Goal: Information Seeking & Learning: Learn about a topic

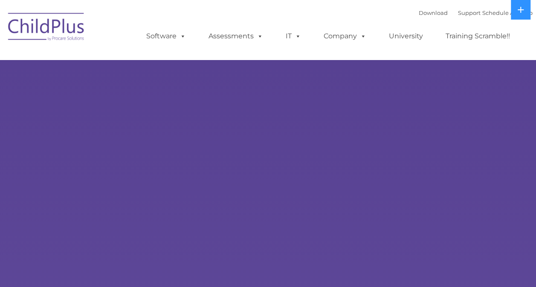
select select "MEDIUM"
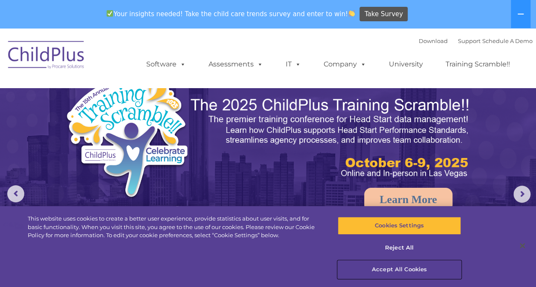
click at [402, 269] on button "Accept All Cookies" at bounding box center [399, 270] width 123 height 18
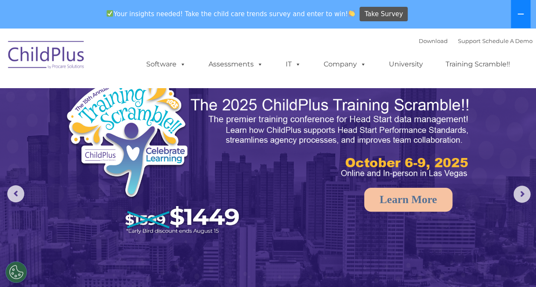
click at [529, 16] on button at bounding box center [521, 14] width 20 height 28
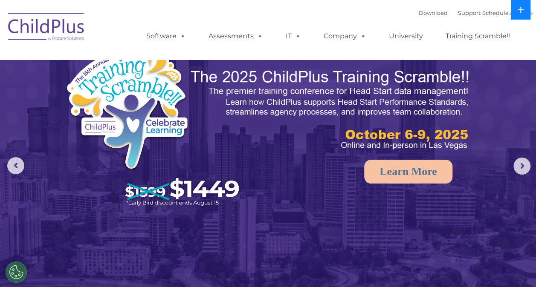
click at [525, 13] on button at bounding box center [521, 10] width 20 height 20
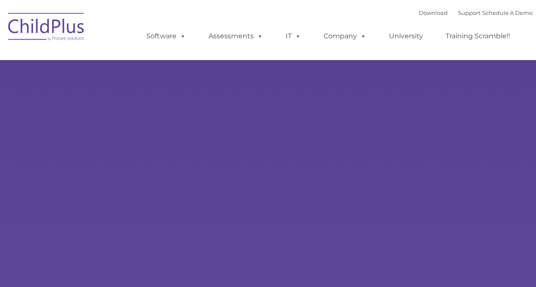
type input ""
select select "MEDIUM"
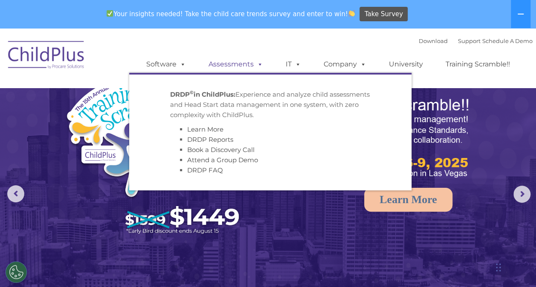
click at [240, 66] on link "Assessments" at bounding box center [236, 64] width 72 height 17
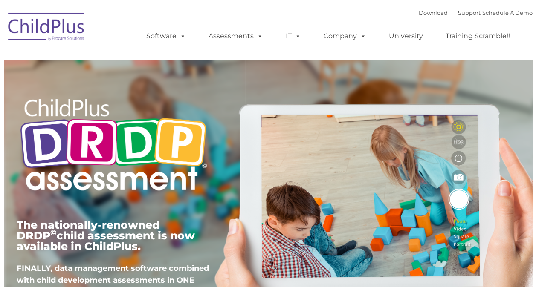
type input ""
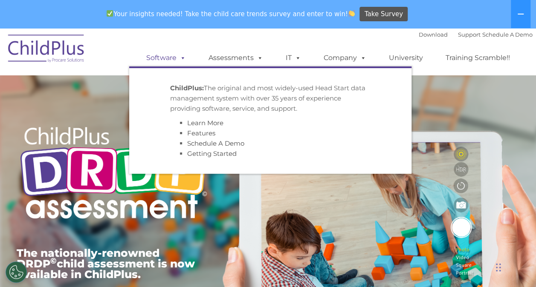
click at [165, 29] on div "Download Support | Schedule A Demo  MENU MENU Software ChildPlus: The original…" at bounding box center [330, 51] width 403 height 47
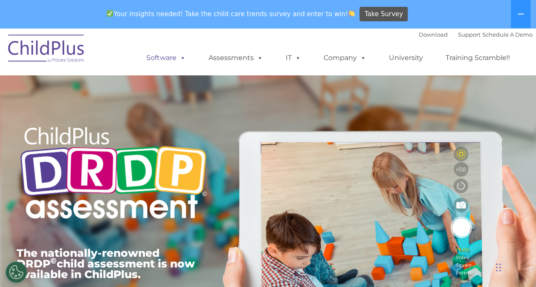
click at [168, 63] on link "Software" at bounding box center [166, 57] width 57 height 17
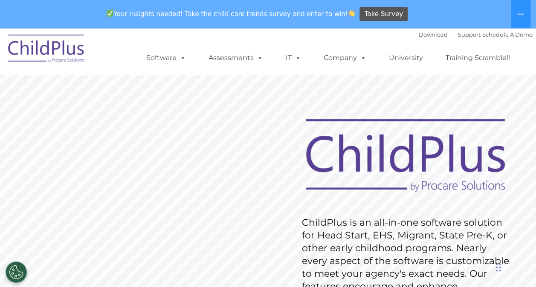
click at [182, 68] on ul "Software ChildPlus: The original and most widely-used Head Start data managemen…" at bounding box center [330, 58] width 403 height 34
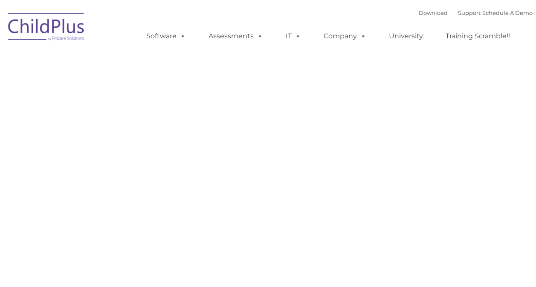
type input ""
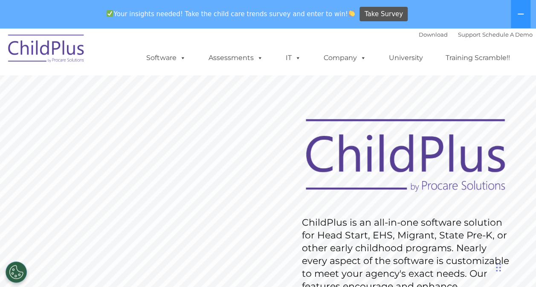
click at [194, 88] on rs-slide "Request Pricing ChildPlus is an all-in-one software solution for Head Start, EH…" at bounding box center [268, 250] width 536 height 384
click at [217, 100] on rs-slide "Request Pricing ChildPlus is an all-in-one software solution for Head Start, EH…" at bounding box center [268, 250] width 536 height 384
